Goal: Task Accomplishment & Management: Use online tool/utility

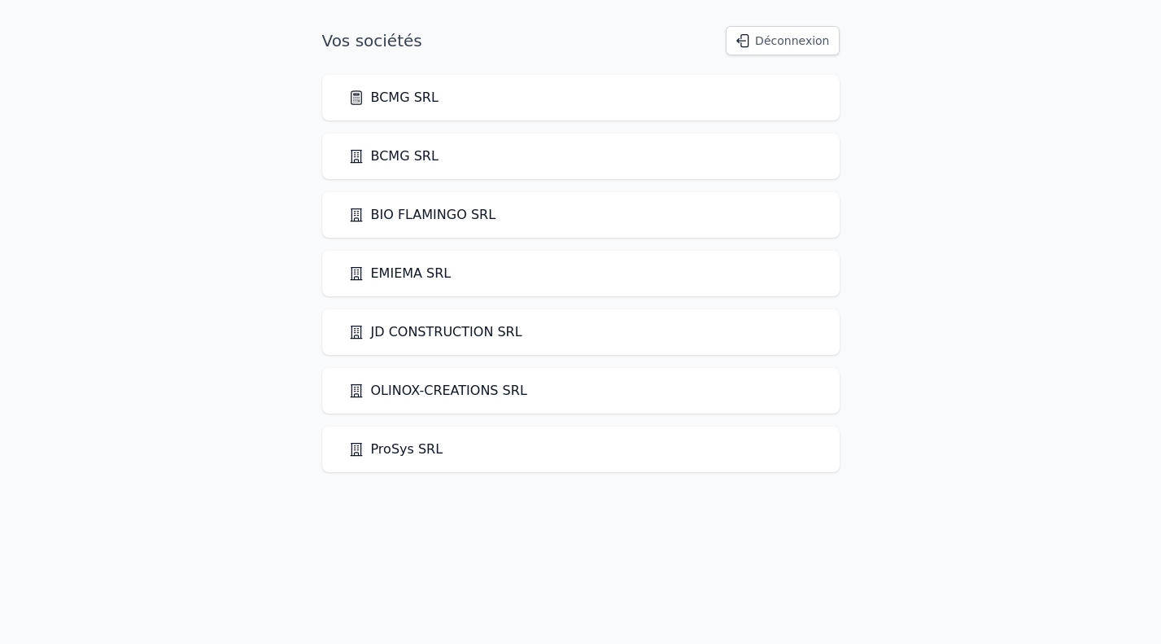
click at [597, 101] on div "BCMG SRL" at bounding box center [581, 98] width 466 height 20
click at [401, 105] on link "BCMG SRL" at bounding box center [393, 98] width 90 height 20
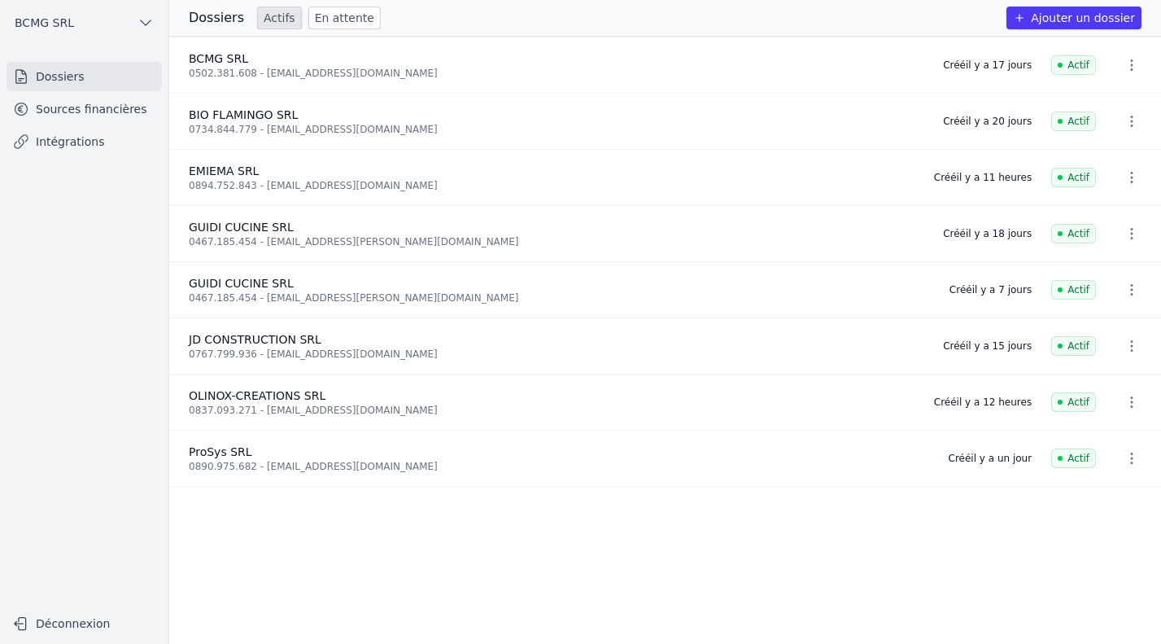
click at [72, 153] on link "Intégrations" at bounding box center [84, 141] width 155 height 29
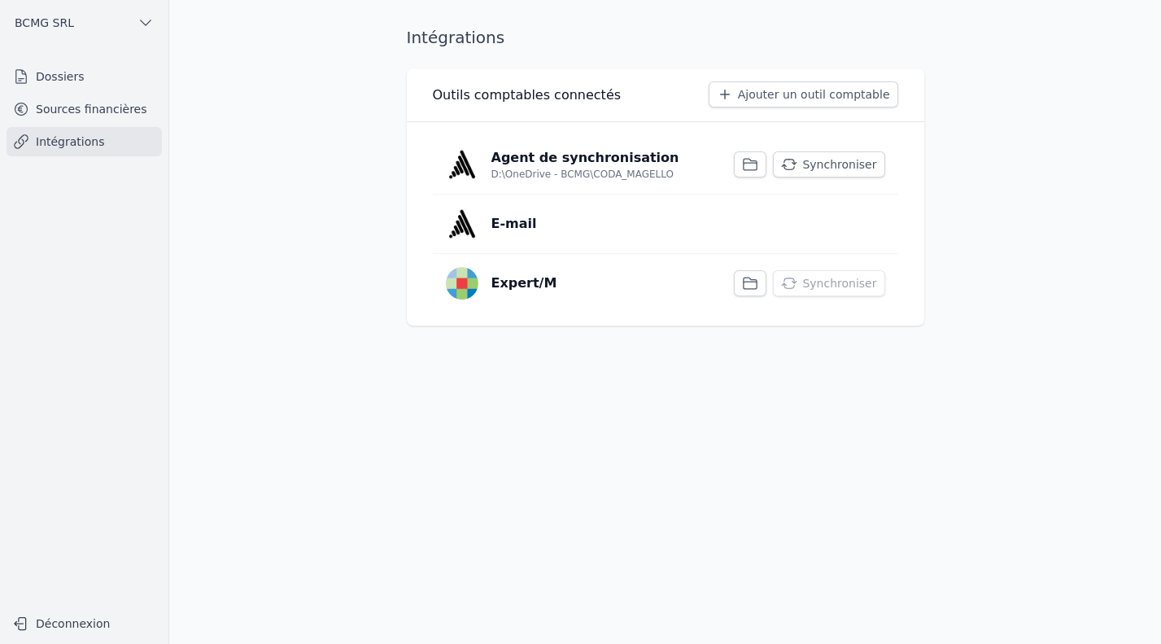
click at [820, 162] on button "Synchroniser" at bounding box center [829, 164] width 112 height 26
click at [1052, 208] on main "Intégrations Outils comptables connectés Ajouter un outil comptable Agent de sy…" at bounding box center [580, 322] width 1161 height 644
click at [77, 107] on link "Sources financières" at bounding box center [84, 108] width 155 height 29
